Goal: Information Seeking & Learning: Find specific page/section

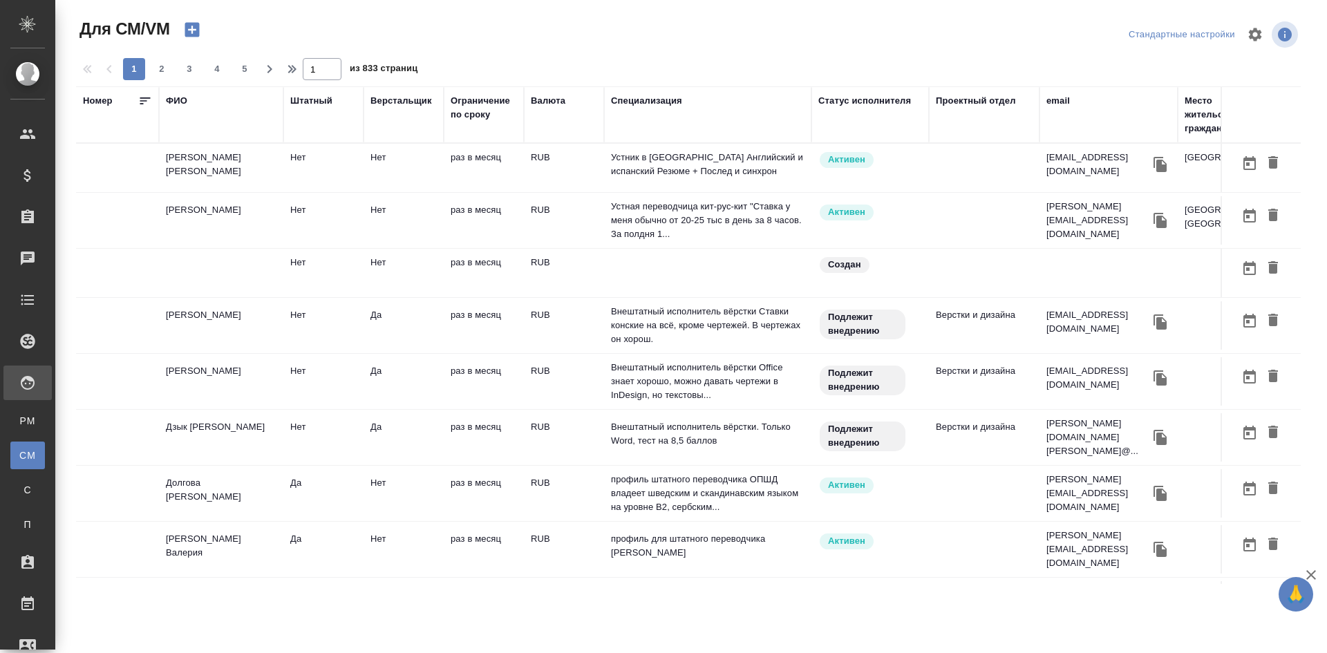
click at [175, 96] on div "ФИО" at bounding box center [176, 101] width 21 height 14
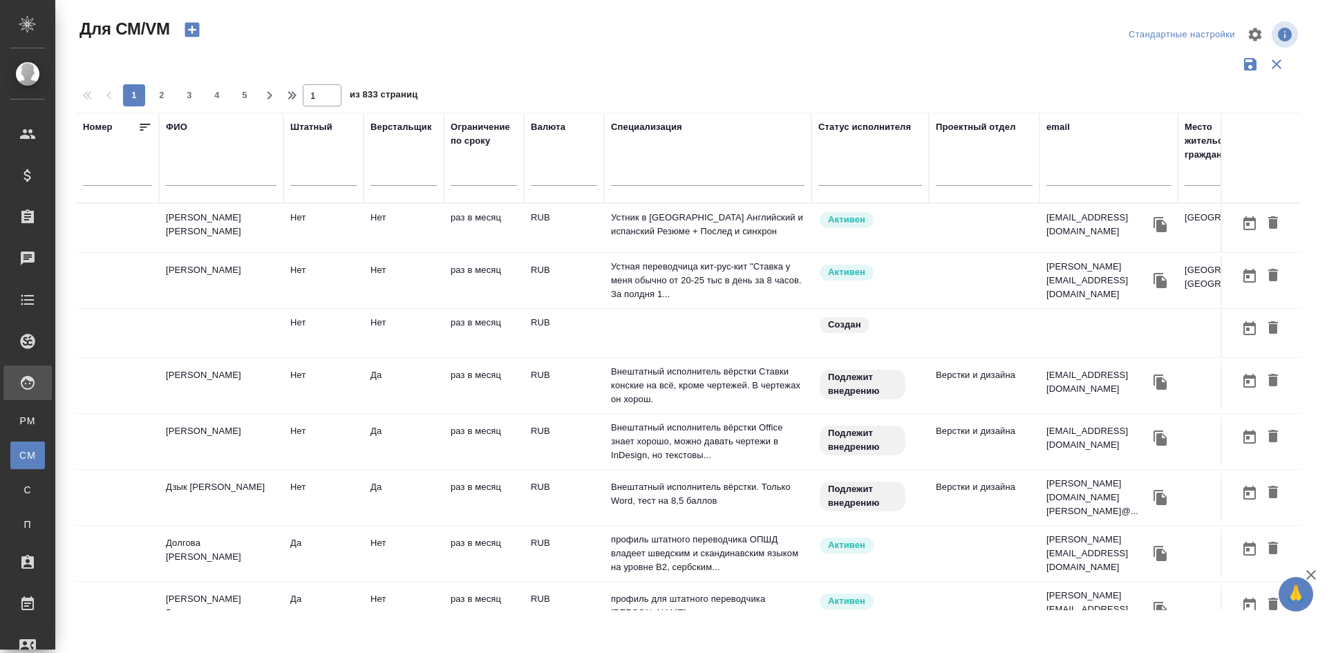
click at [199, 179] on input "text" at bounding box center [221, 177] width 111 height 17
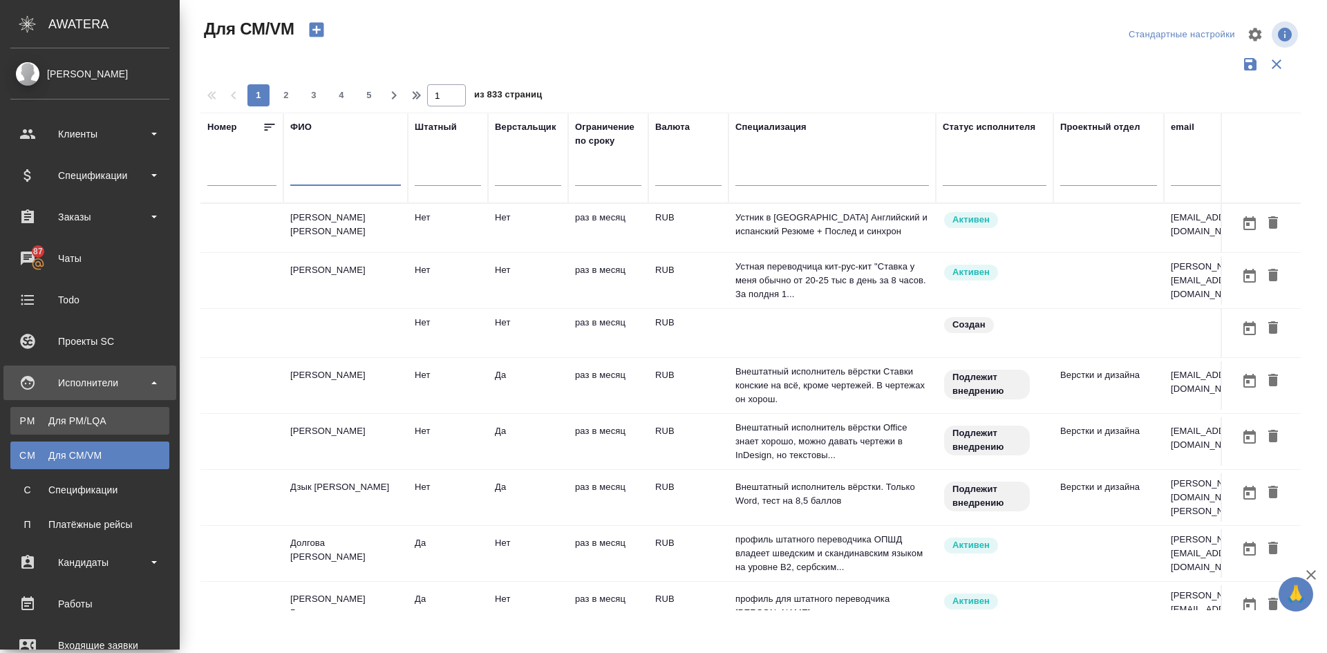
click at [82, 423] on div "Для PM/LQA" at bounding box center [89, 421] width 145 height 14
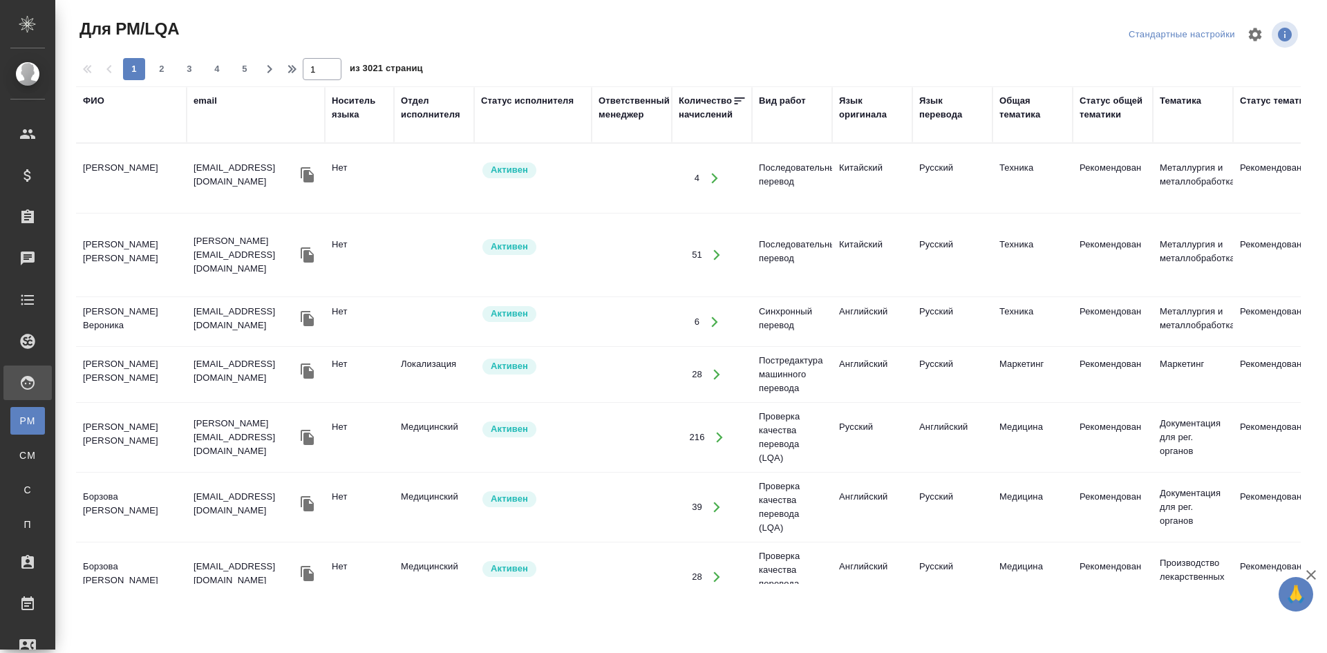
click at [803, 96] on div "Вид работ" at bounding box center [782, 101] width 47 height 14
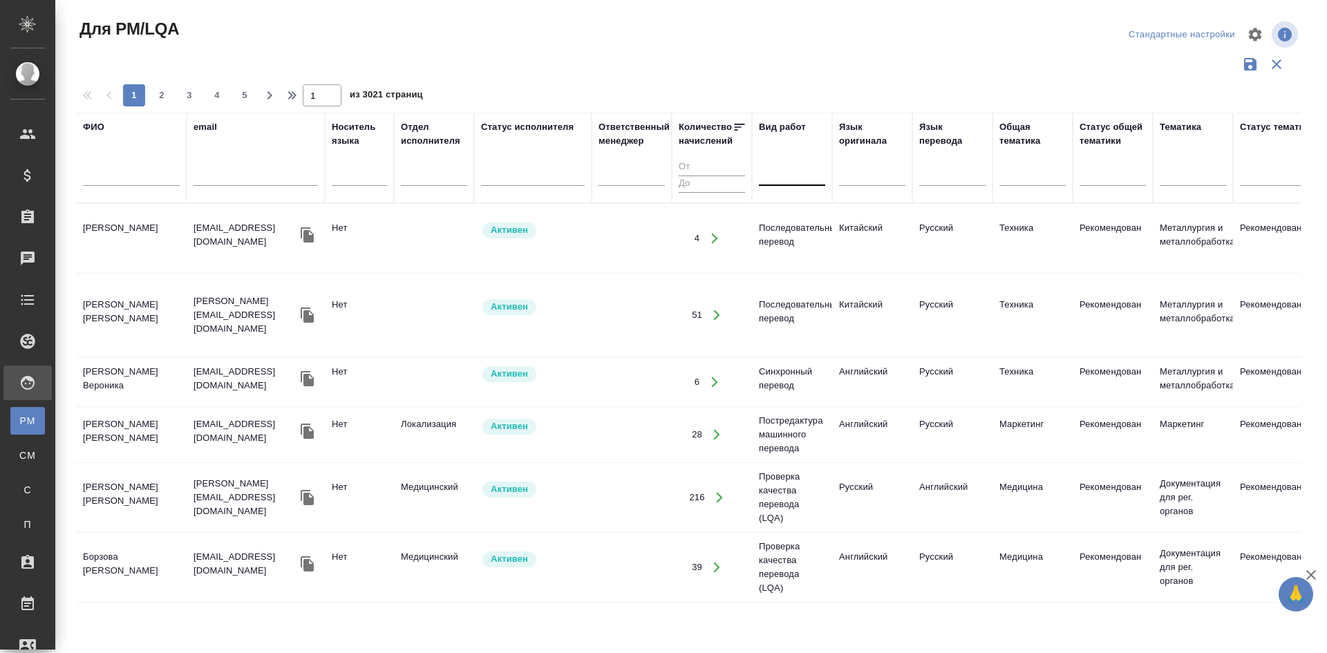
click at [785, 181] on div at bounding box center [792, 172] width 66 height 20
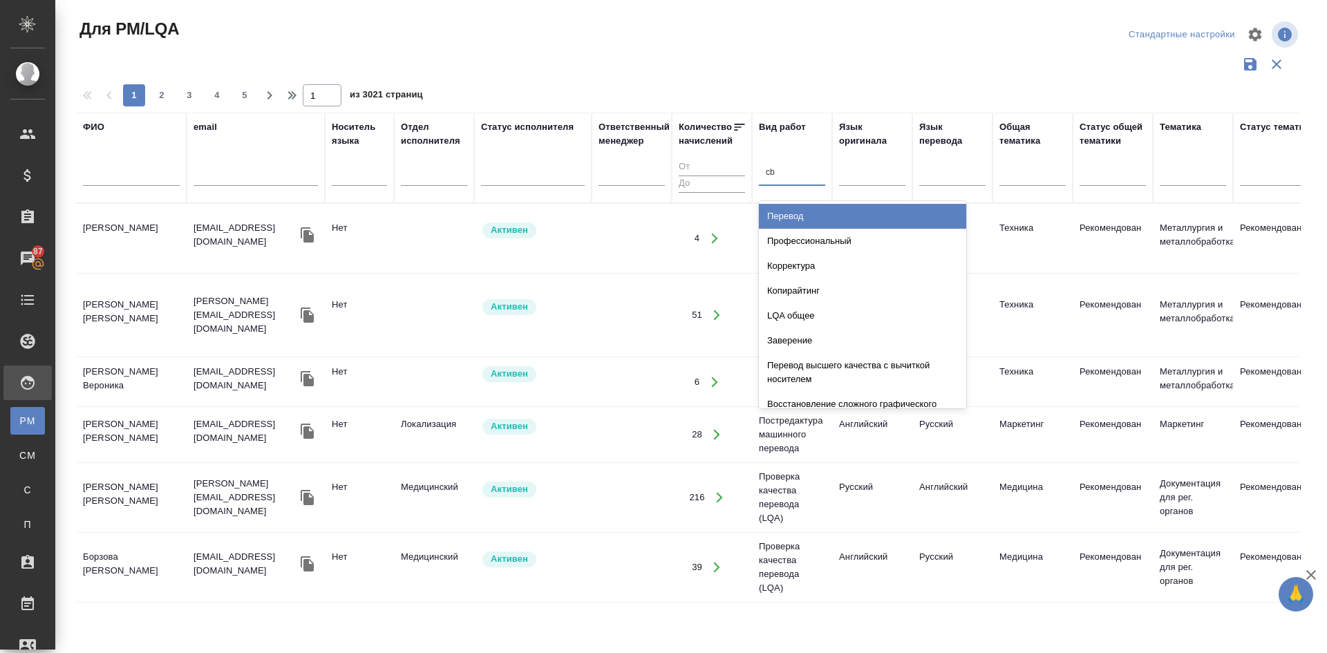
type input "c"
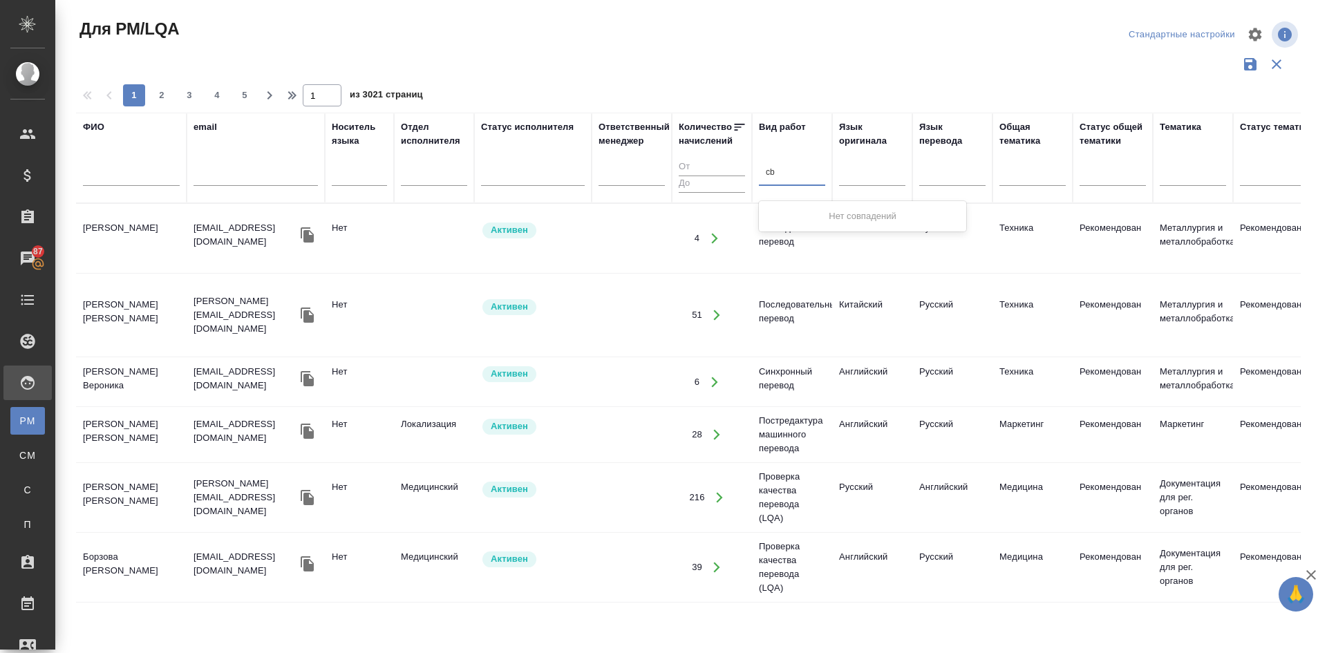
type input "c"
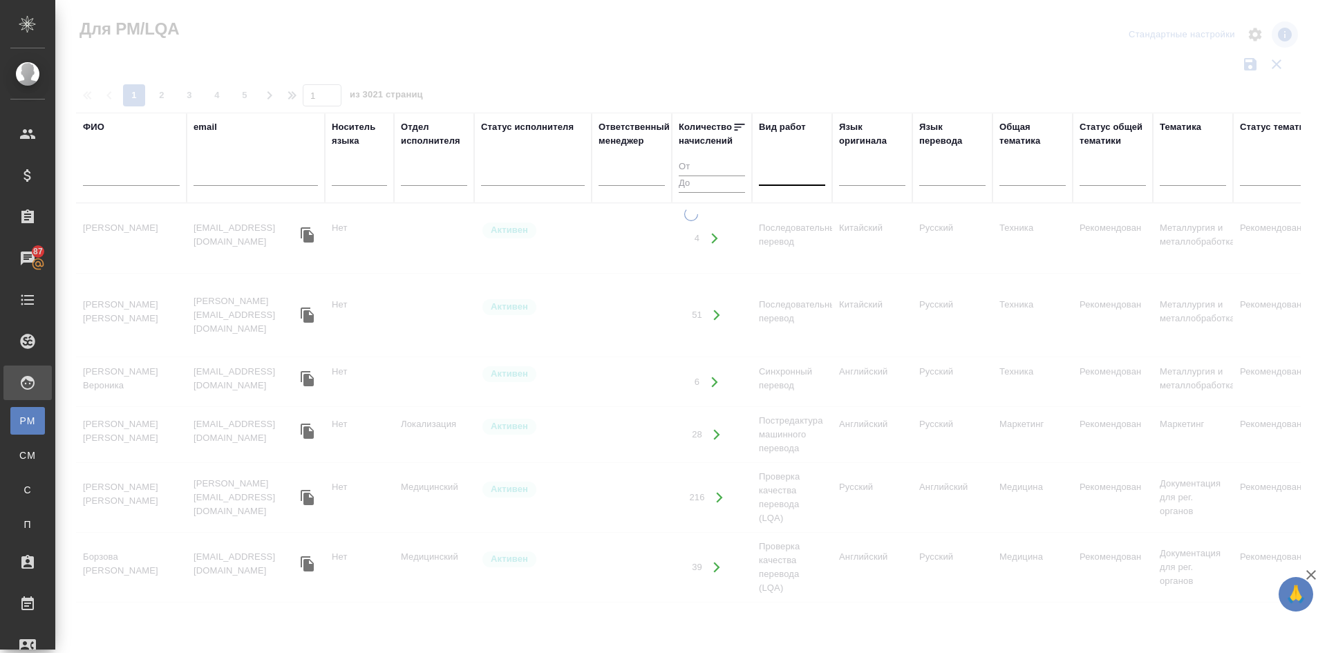
drag, startPoint x: 790, startPoint y: 175, endPoint x: 788, endPoint y: 165, distance: 10.6
click at [789, 175] on div at bounding box center [792, 172] width 66 height 20
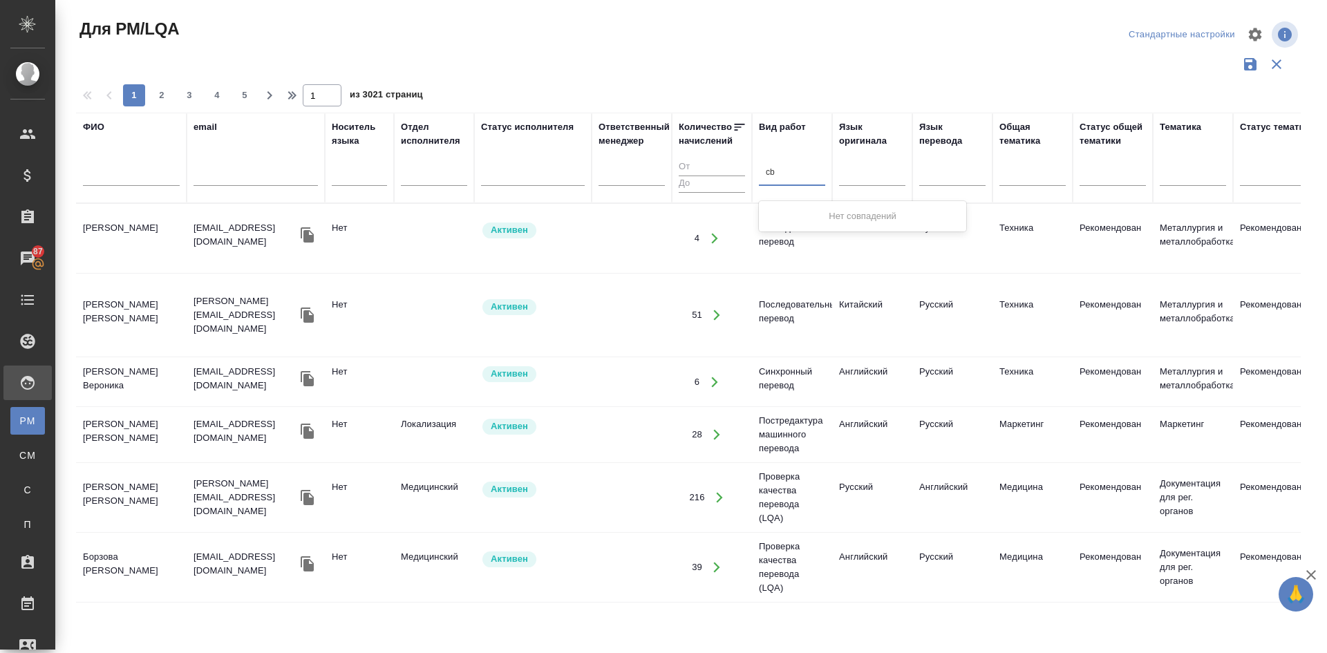
type input "c"
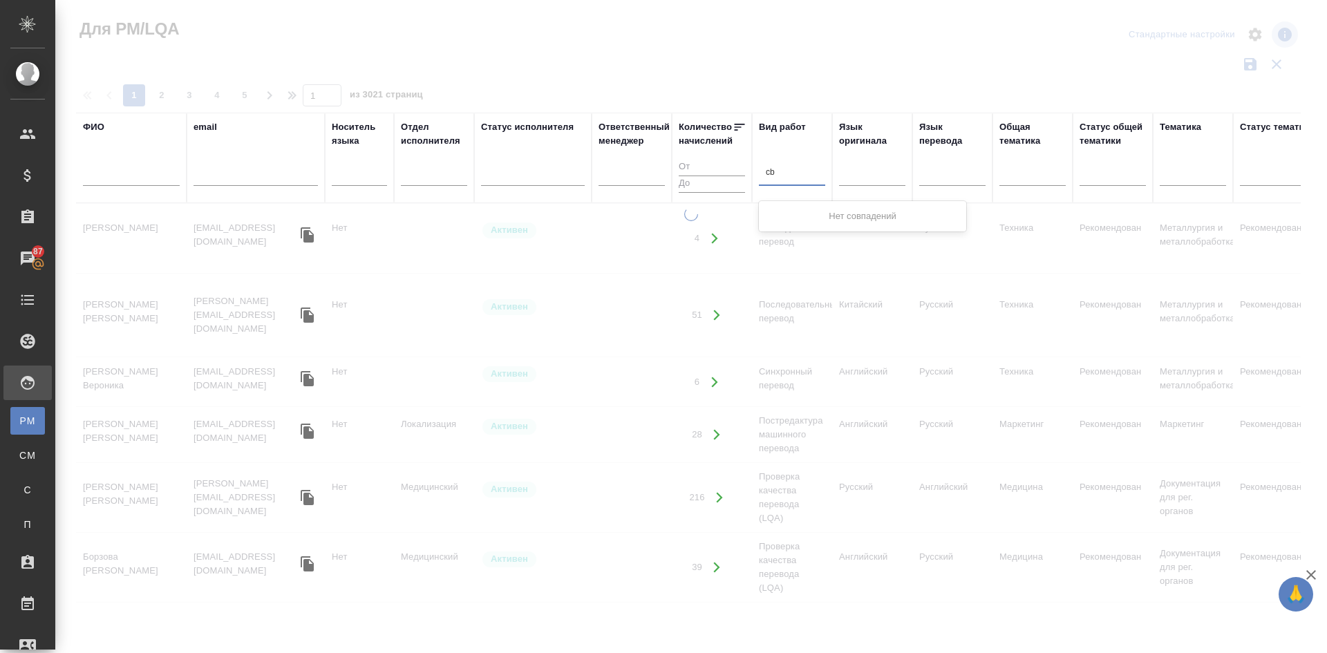
type input "c"
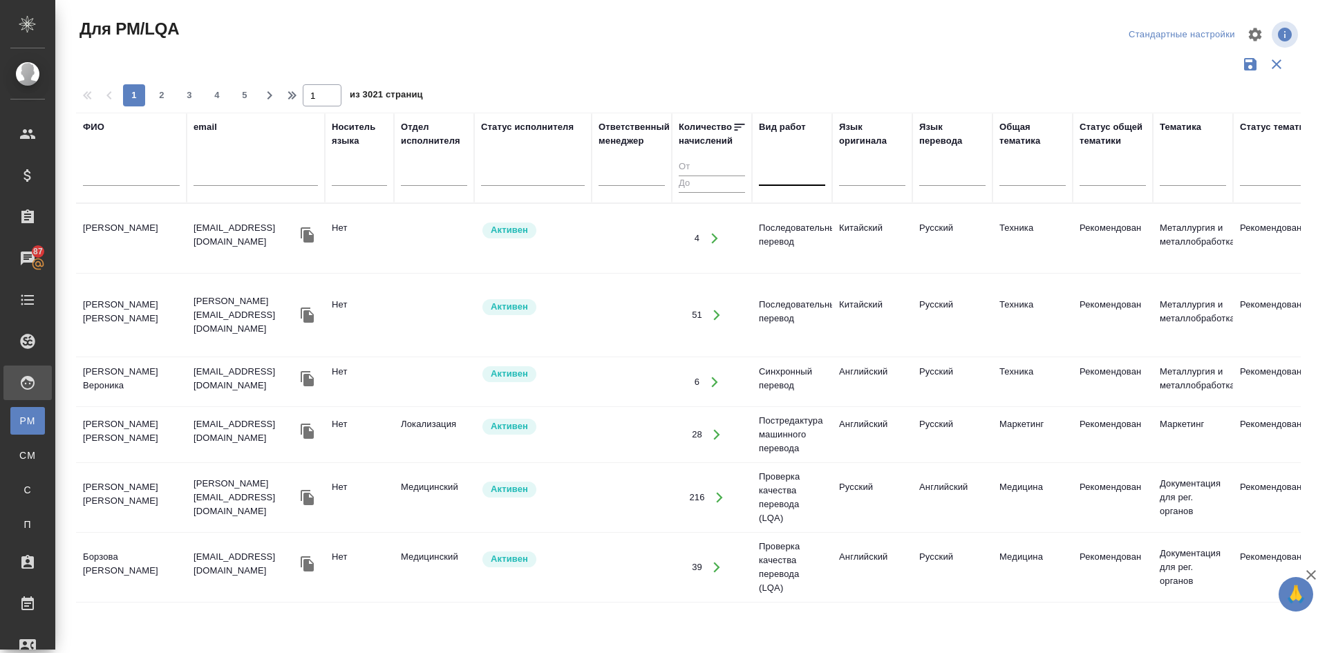
click at [786, 167] on div at bounding box center [792, 172] width 66 height 20
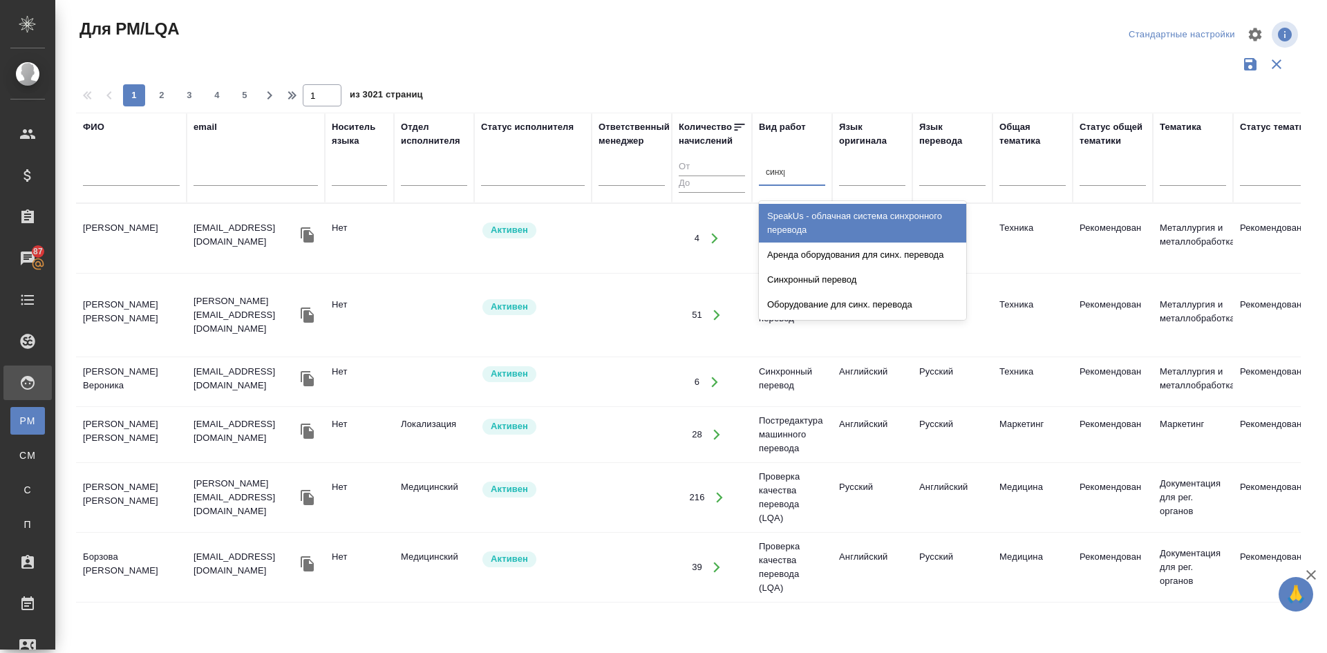
type input "синхро"
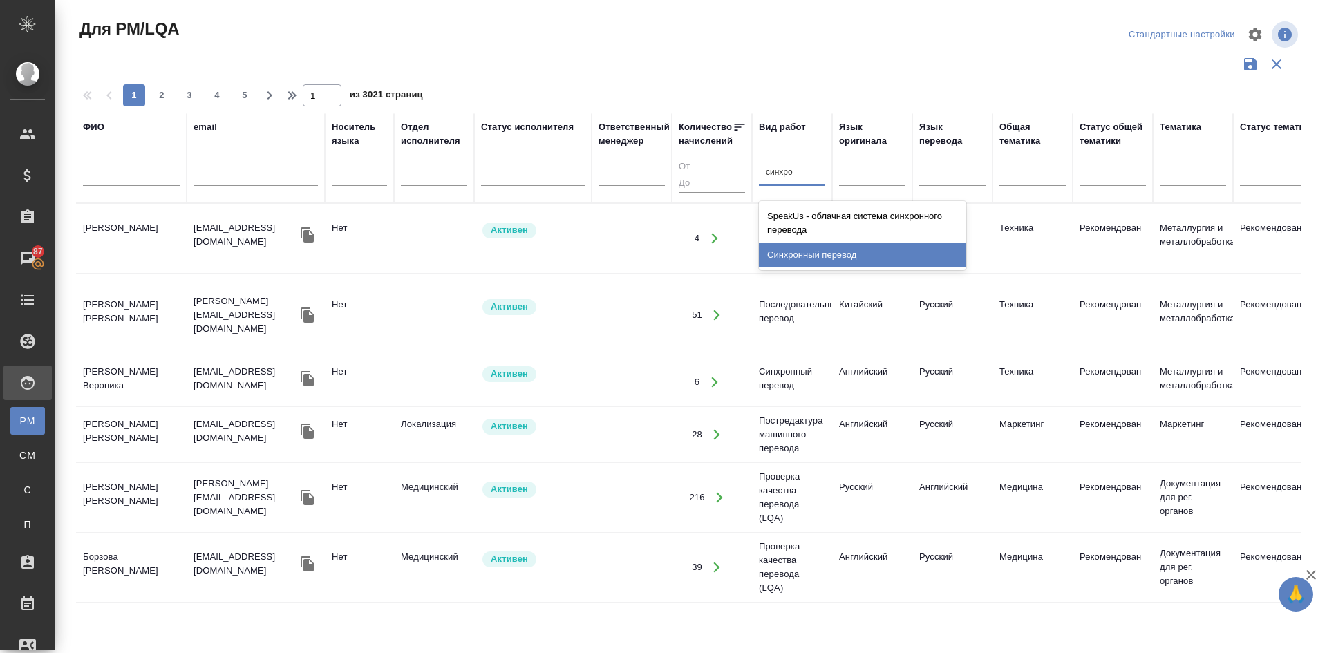
click at [792, 259] on div "Синхронный перевод" at bounding box center [862, 255] width 207 height 25
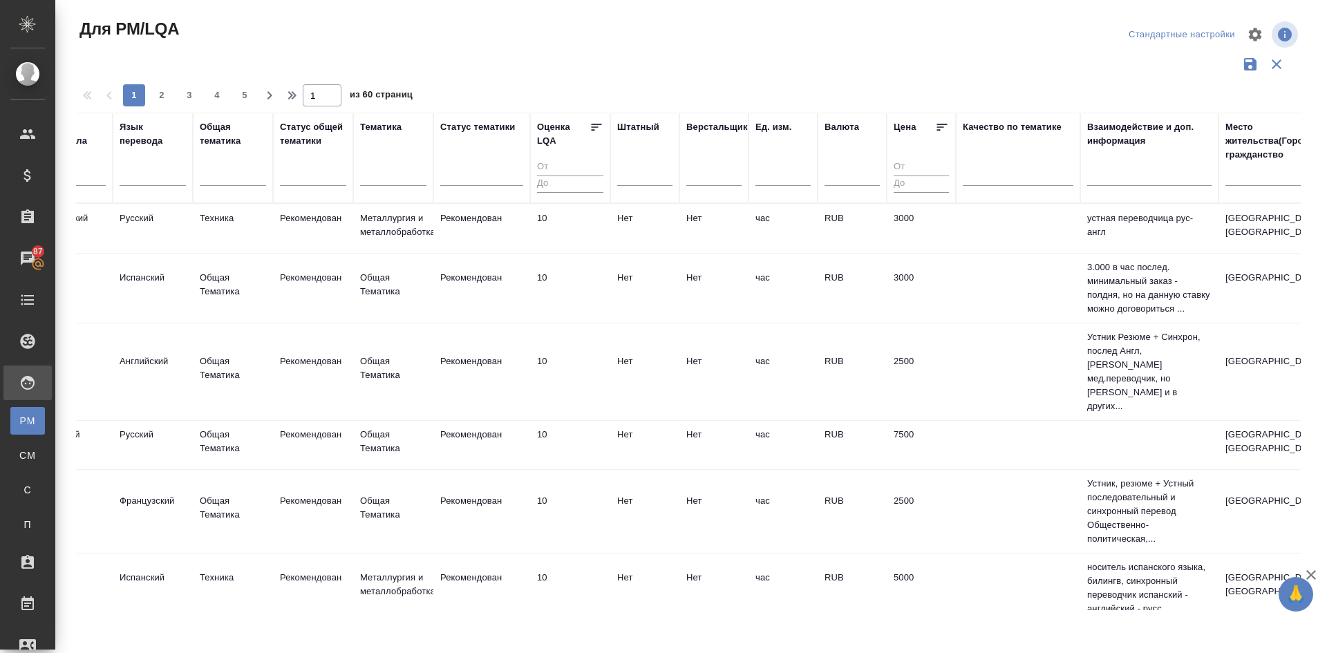
scroll to position [0, 985]
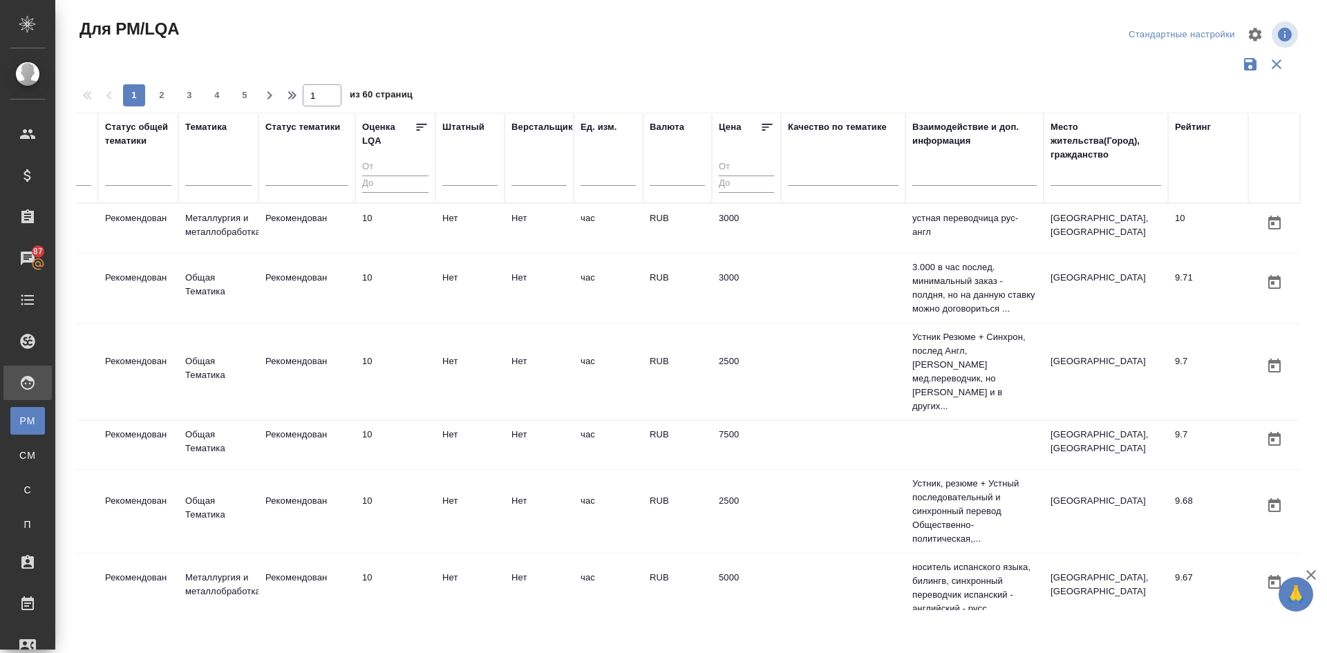
click at [1095, 179] on input "text" at bounding box center [1105, 177] width 111 height 17
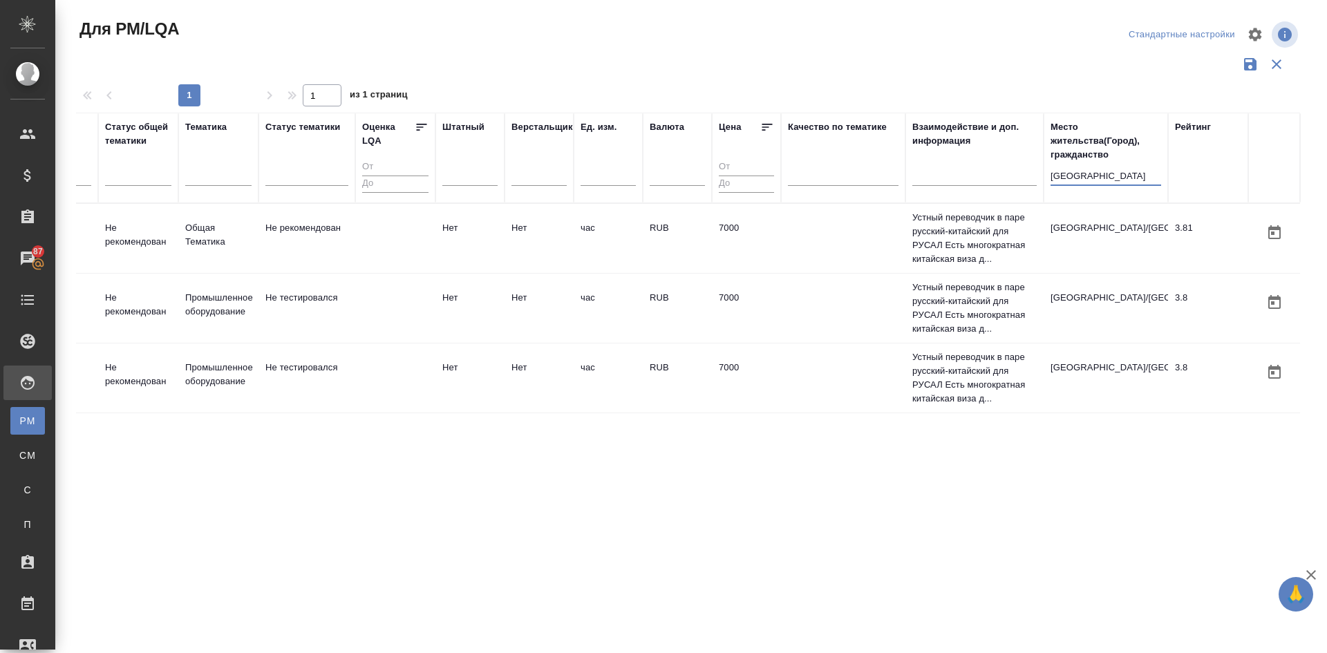
scroll to position [0, 974]
type input "с"
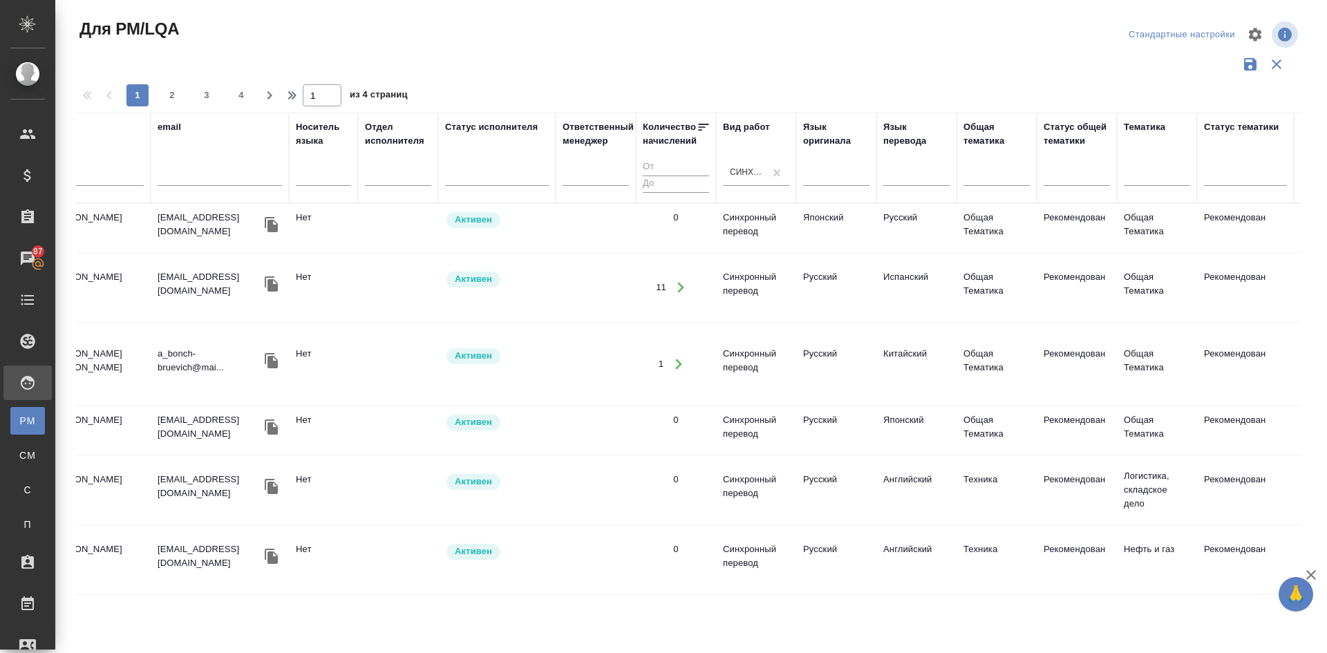
scroll to position [0, 0]
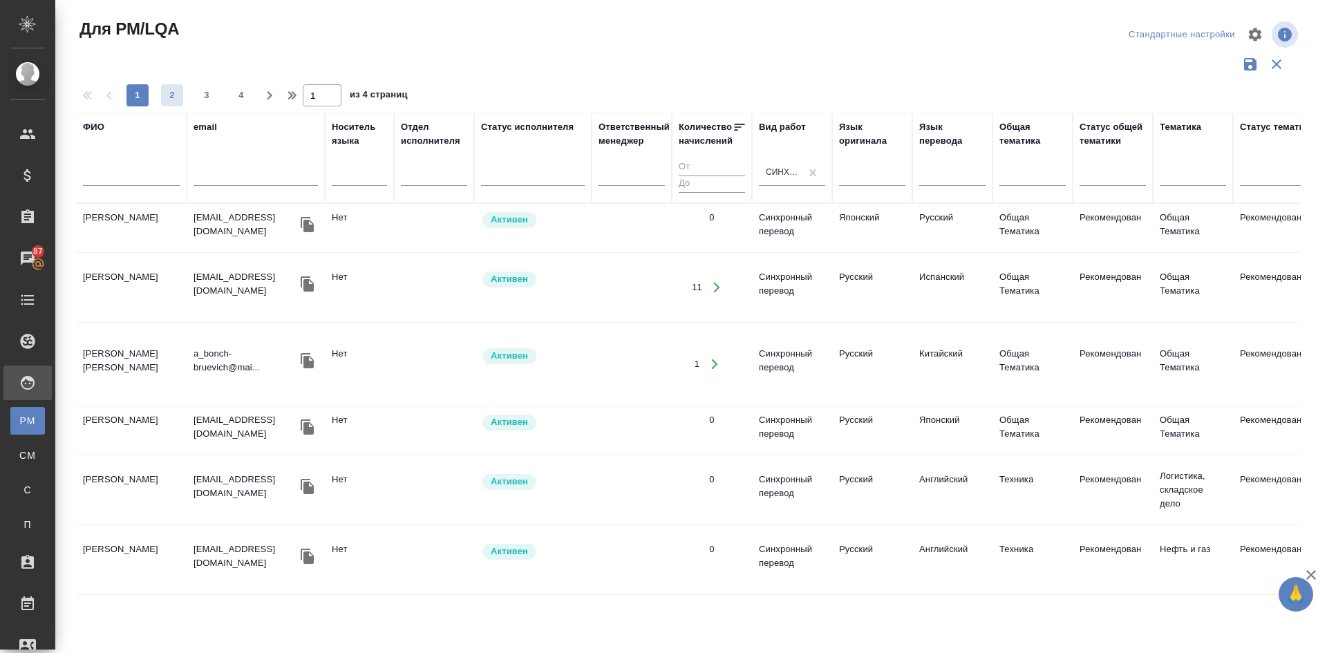
type input "санкт"
click at [168, 97] on span "2" at bounding box center [172, 95] width 22 height 14
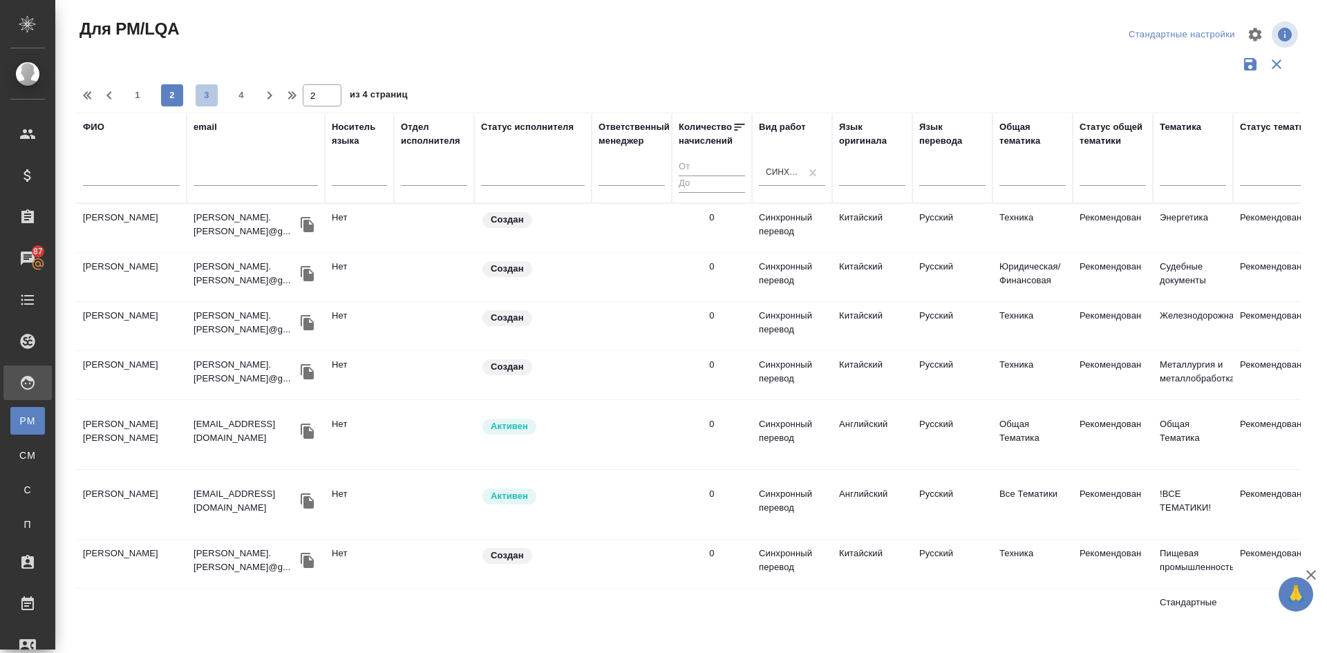
click at [208, 101] on span "3" at bounding box center [207, 95] width 22 height 14
type input "3"
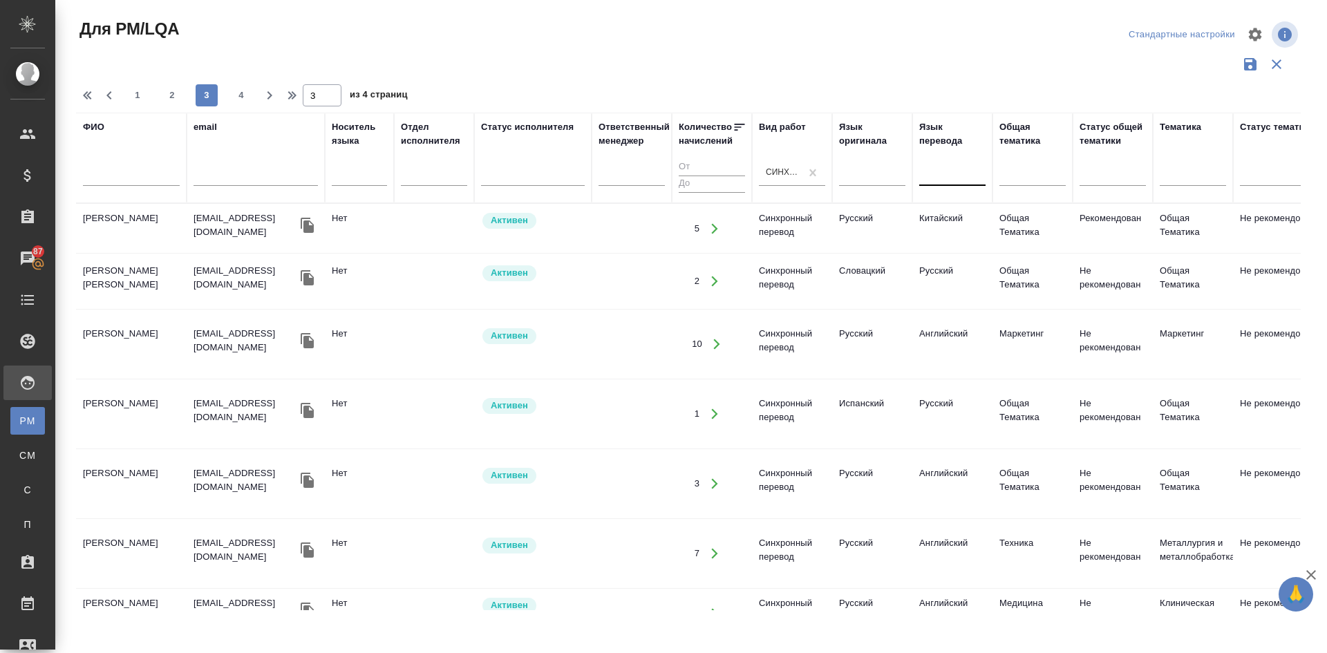
click at [930, 170] on div at bounding box center [952, 172] width 66 height 20
type input "англ"
click at [944, 215] on div "Английский" at bounding box center [1022, 216] width 207 height 25
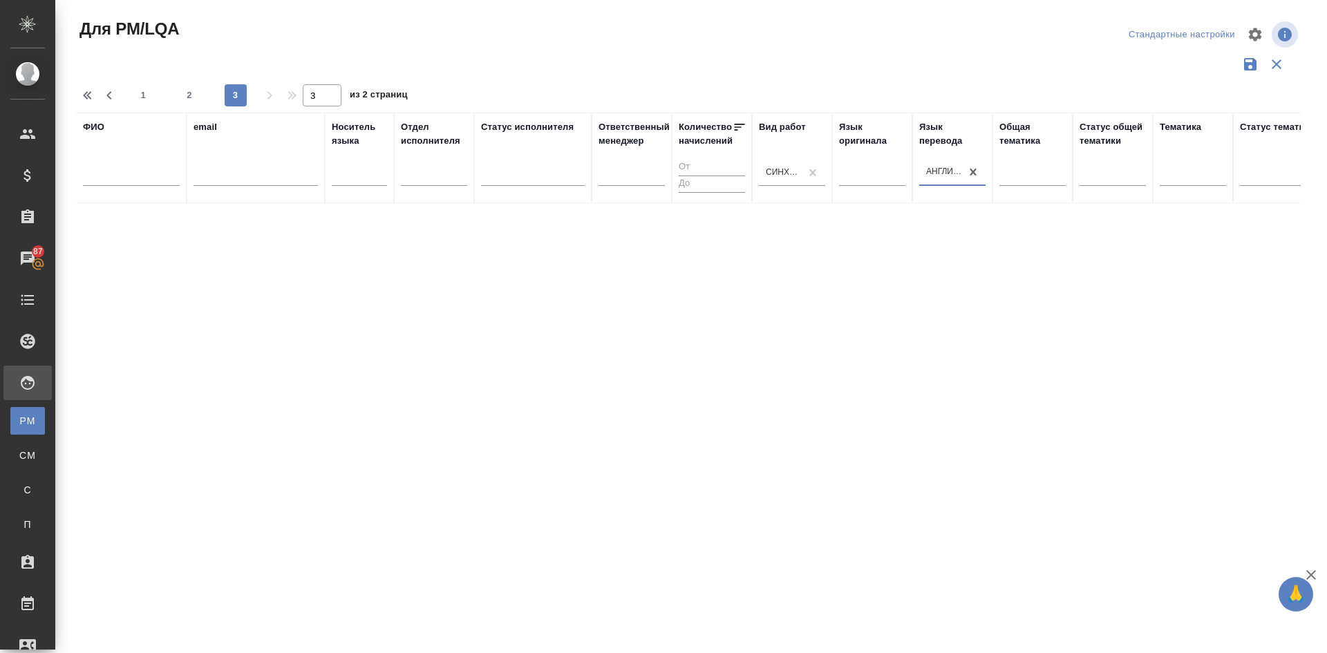
type input "1"
click at [853, 175] on div at bounding box center [872, 172] width 66 height 20
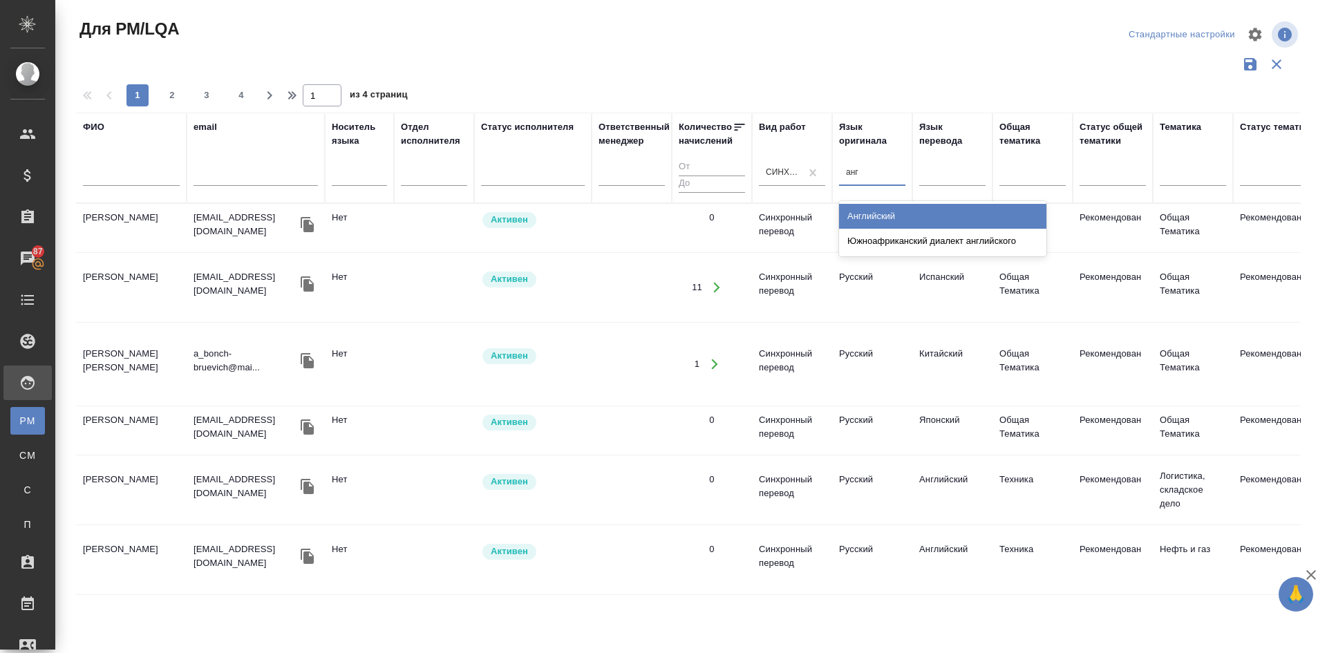
type input "англ"
click at [879, 215] on div "Английский" at bounding box center [942, 216] width 207 height 25
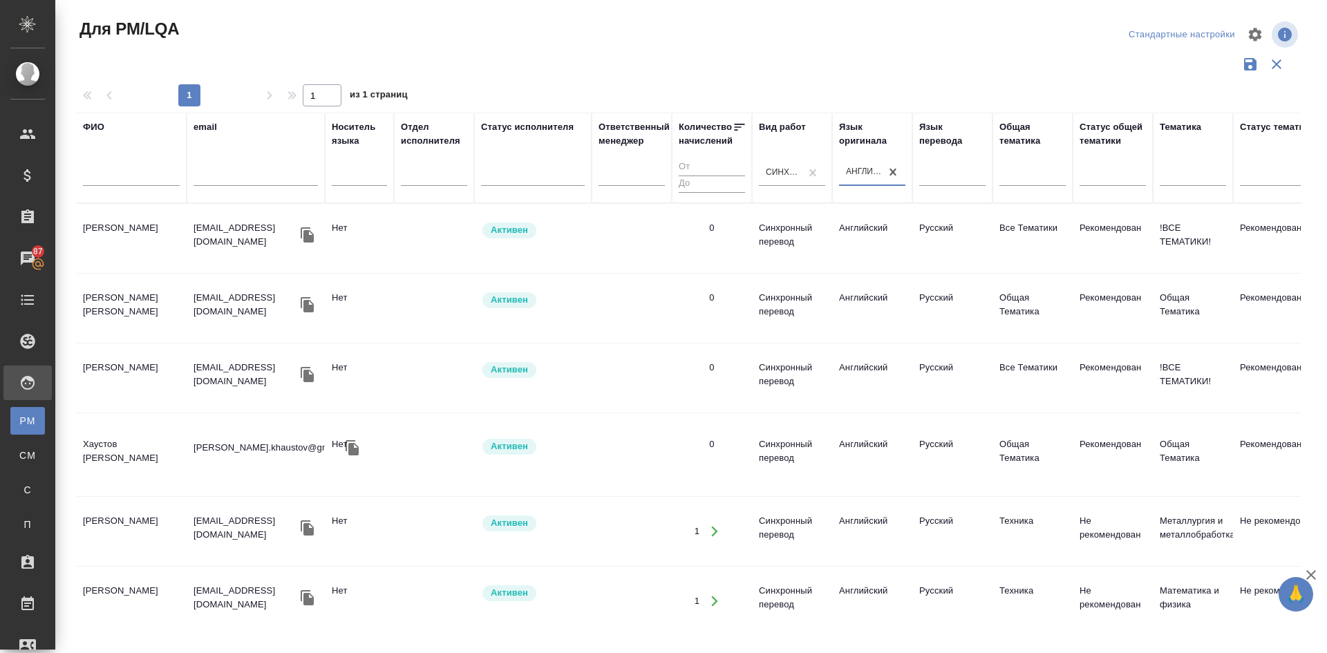
scroll to position [93, 0]
